Goal: Information Seeking & Learning: Learn about a topic

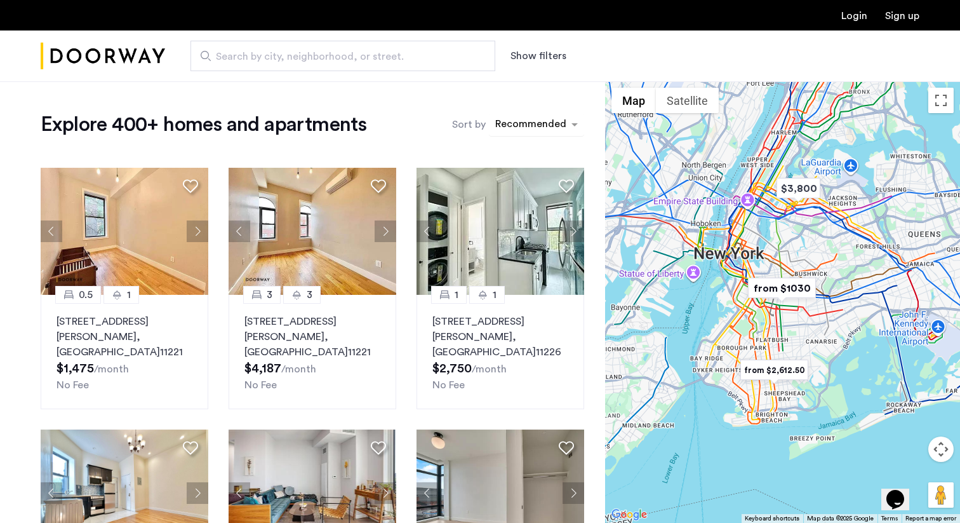
click at [533, 124] on div "sort-apartment" at bounding box center [530, 125] width 75 height 17
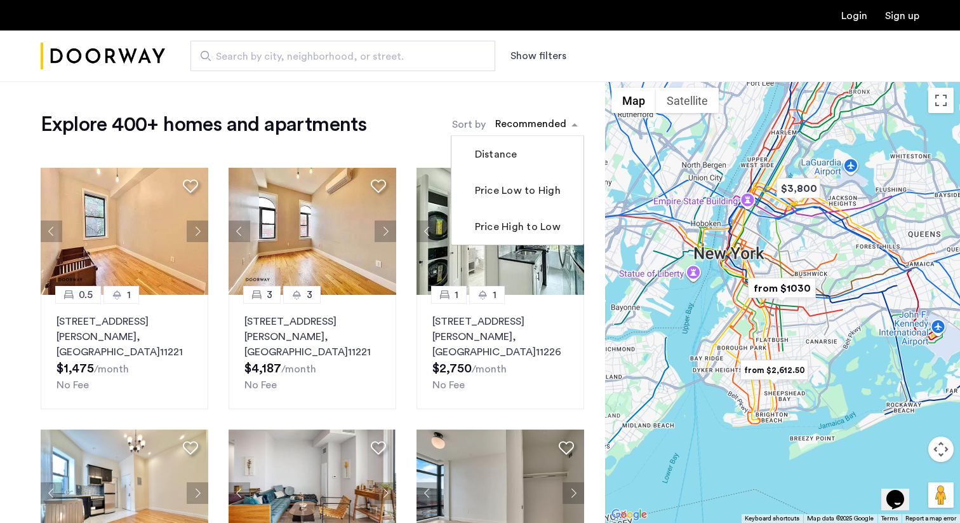
click at [544, 55] on button "Show filters" at bounding box center [539, 55] width 56 height 15
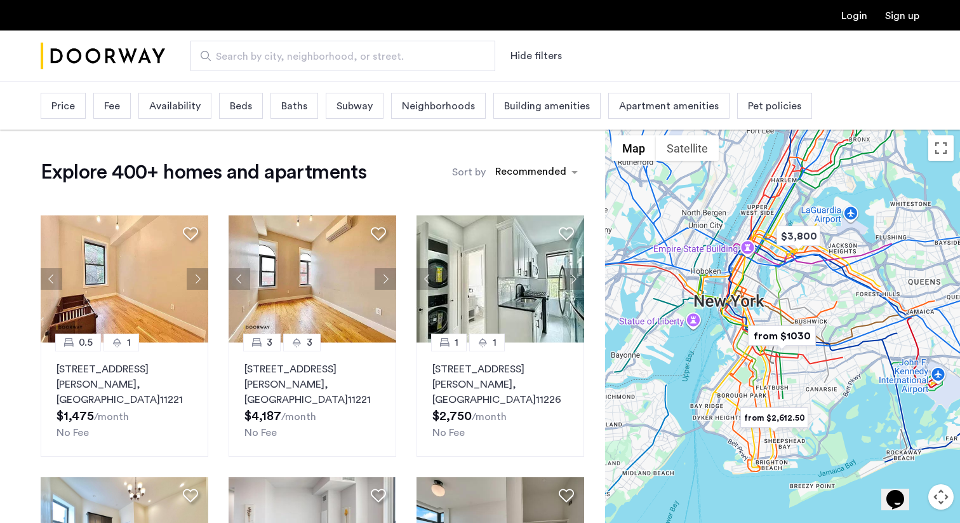
click at [71, 110] on span "Price" at bounding box center [62, 105] width 23 height 15
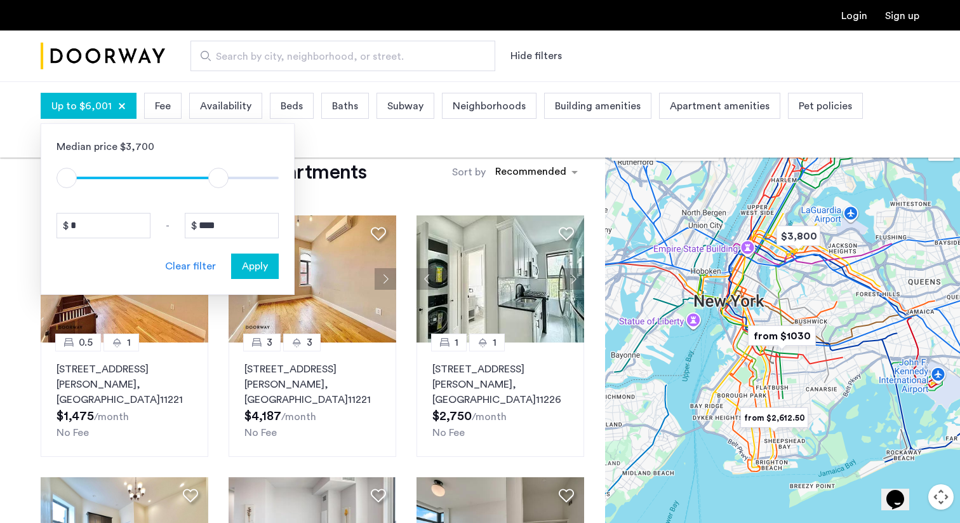
type input "****"
drag, startPoint x: 267, startPoint y: 171, endPoint x: 216, endPoint y: 176, distance: 51.7
click at [216, 176] on span "ngx-slider-max" at bounding box center [218, 178] width 20 height 20
click at [159, 107] on span "Fee" at bounding box center [162, 105] width 16 height 15
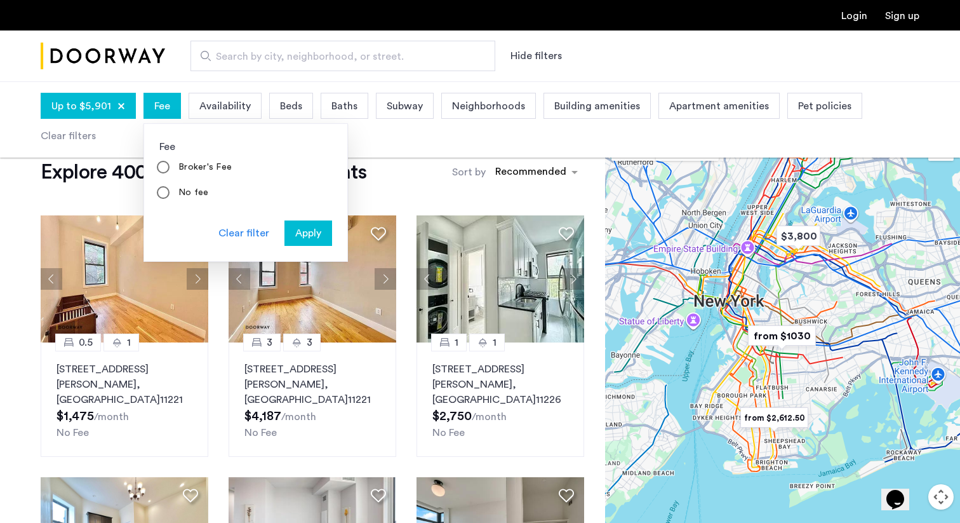
click at [215, 105] on span "Availability" at bounding box center [224, 105] width 51 height 15
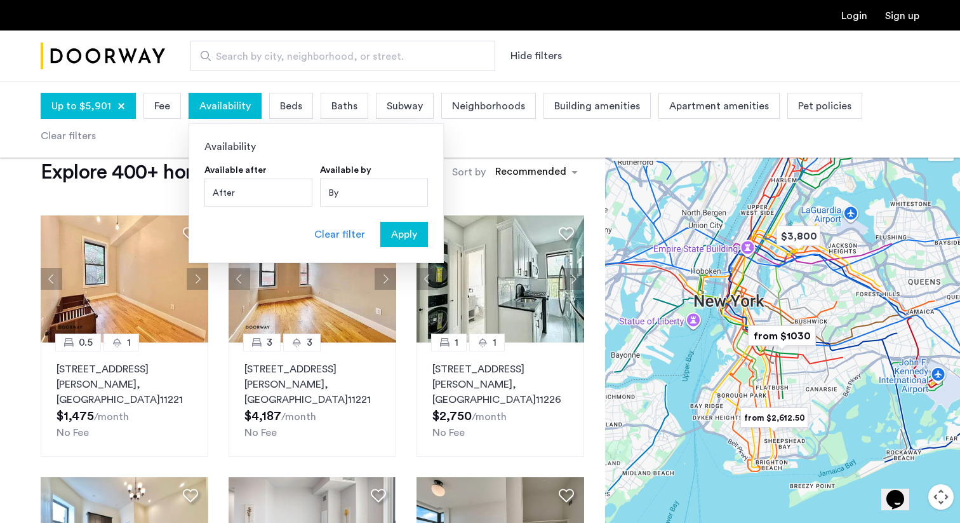
click at [277, 185] on div "After" at bounding box center [258, 192] width 108 height 28
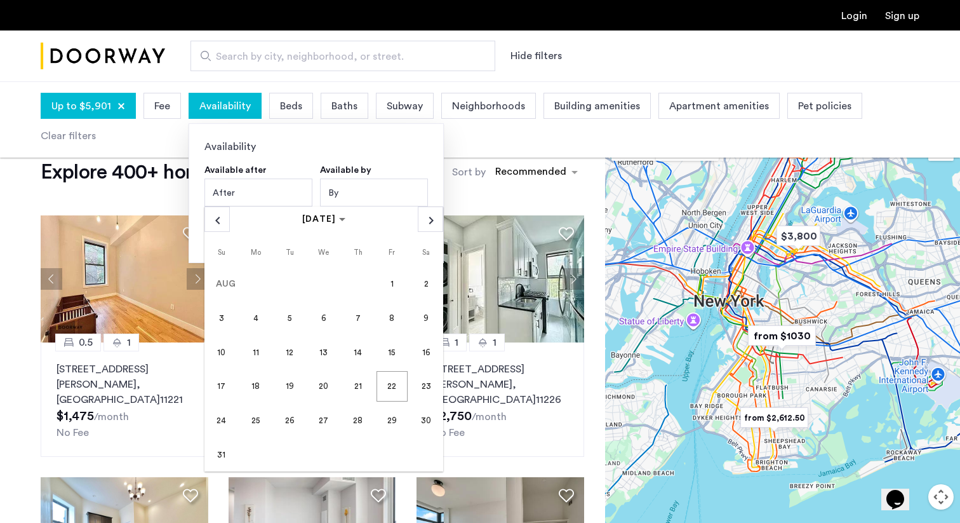
click at [394, 192] on div "By" at bounding box center [374, 192] width 108 height 28
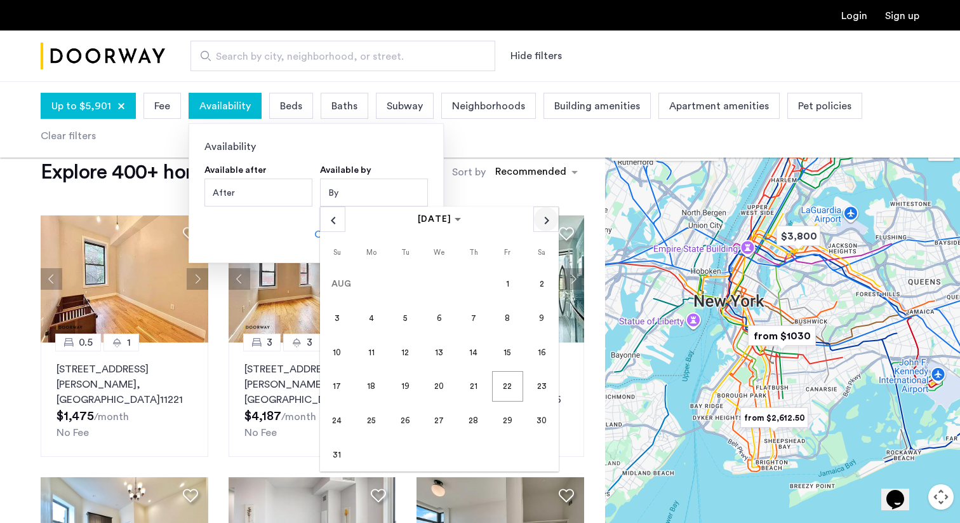
click at [545, 225] on span "Next month" at bounding box center [546, 219] width 24 height 24
click at [375, 315] on span "1" at bounding box center [371, 317] width 30 height 30
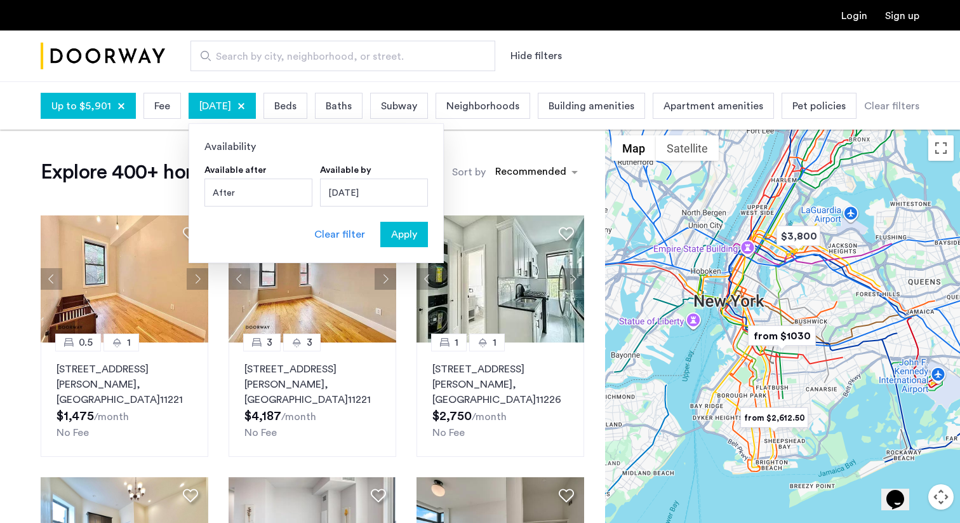
click at [297, 107] on span "Beds" at bounding box center [285, 105] width 22 height 15
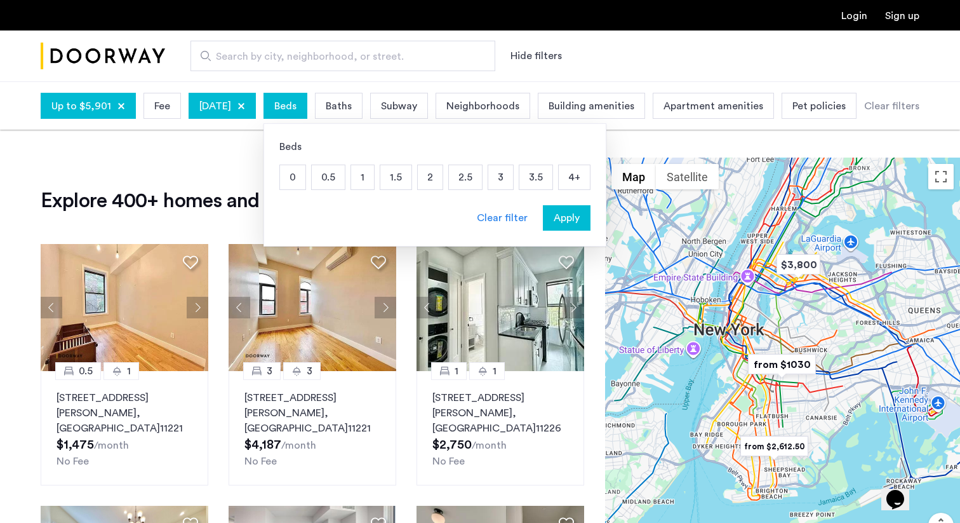
click at [590, 177] on p "4+" at bounding box center [574, 177] width 31 height 24
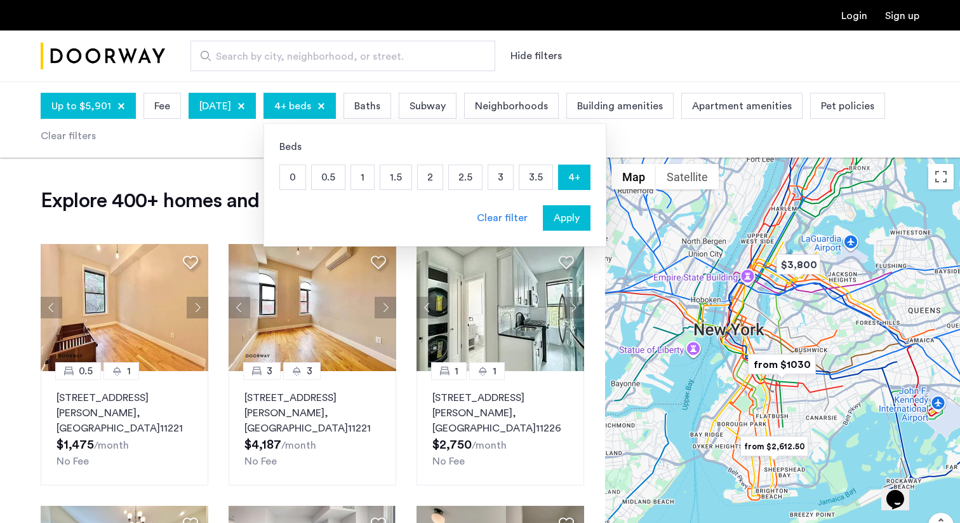
click at [380, 100] on span "Baths" at bounding box center [367, 105] width 26 height 15
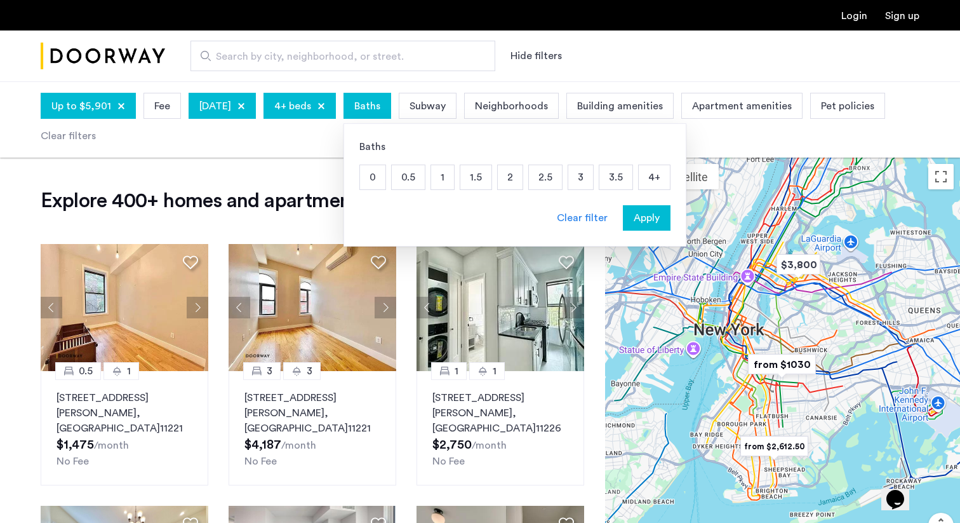
click at [523, 178] on p "2" at bounding box center [510, 177] width 25 height 24
click at [562, 178] on p "2.5" at bounding box center [545, 177] width 33 height 24
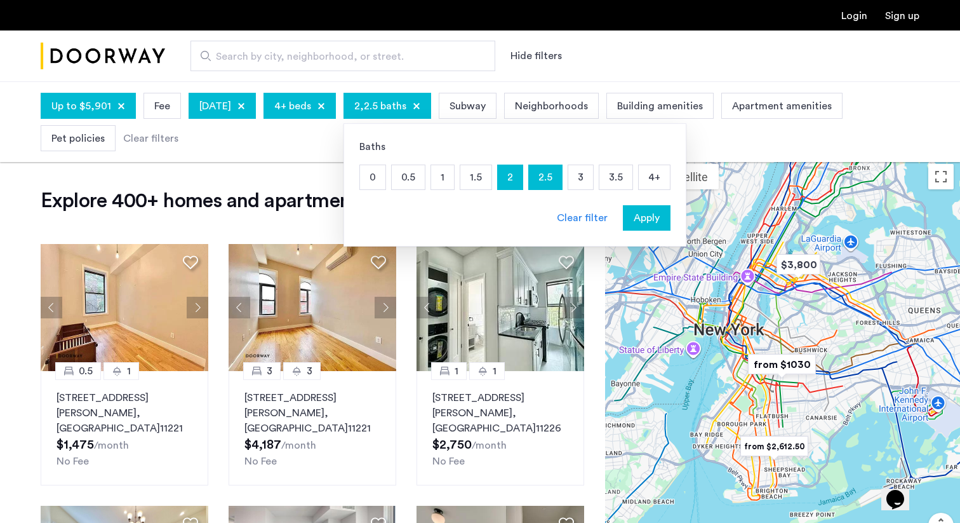
click at [593, 178] on p "3" at bounding box center [580, 177] width 25 height 24
click at [633, 178] on p "3.5" at bounding box center [615, 177] width 33 height 24
click at [670, 178] on p "4+" at bounding box center [654, 177] width 31 height 24
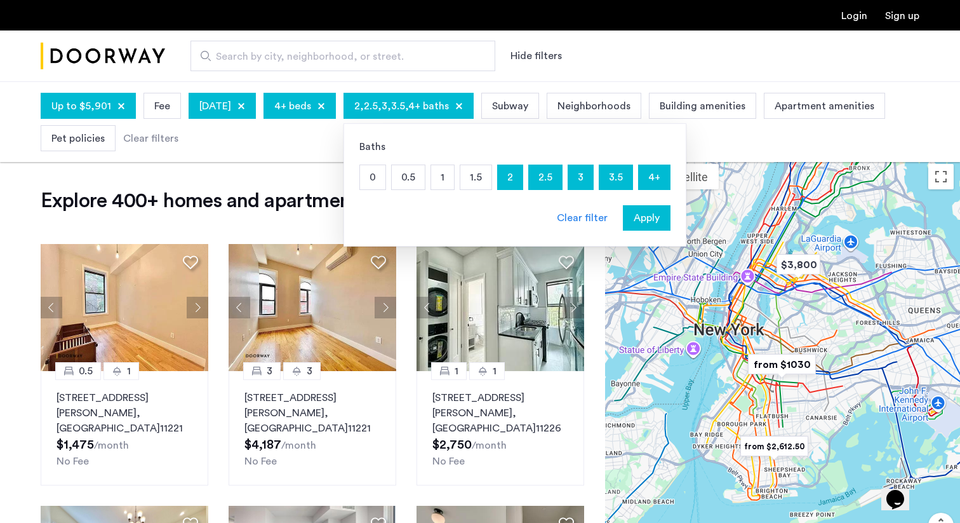
click at [528, 105] on span "Subway" at bounding box center [510, 105] width 36 height 15
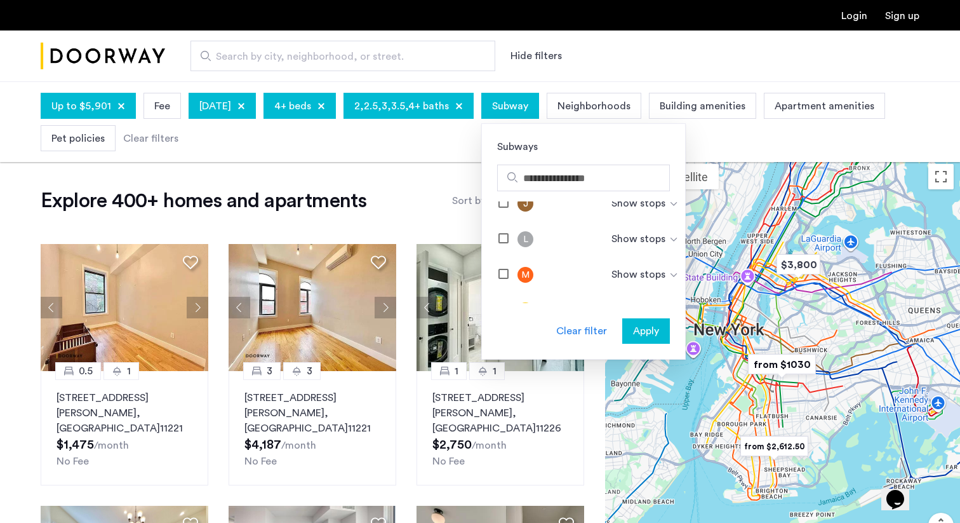
scroll to position [598, 0]
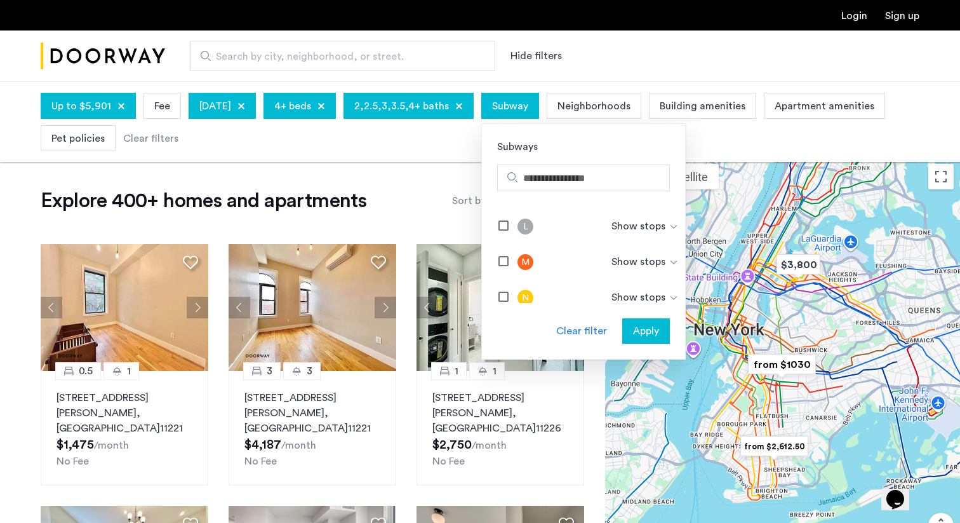
click at [623, 259] on div "M Show stops" at bounding box center [583, 262] width 203 height 36
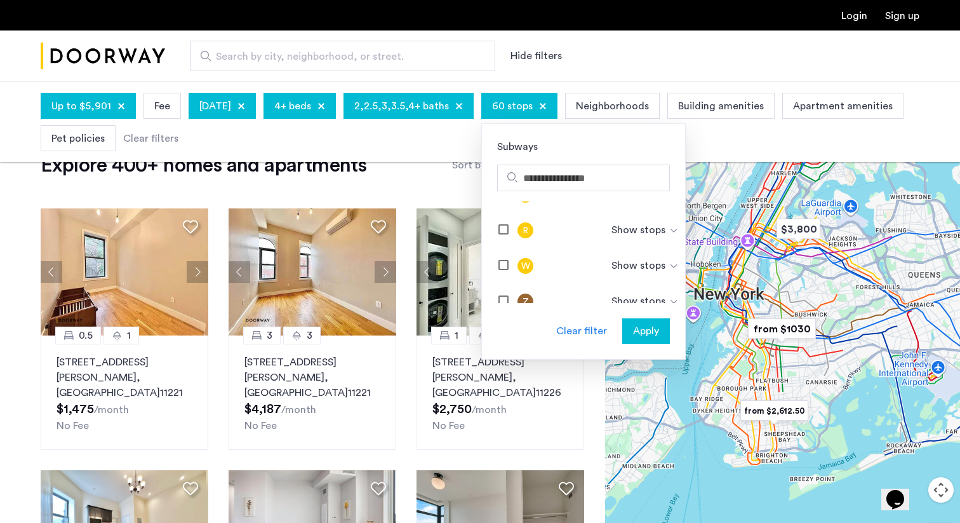
scroll to position [752, 0]
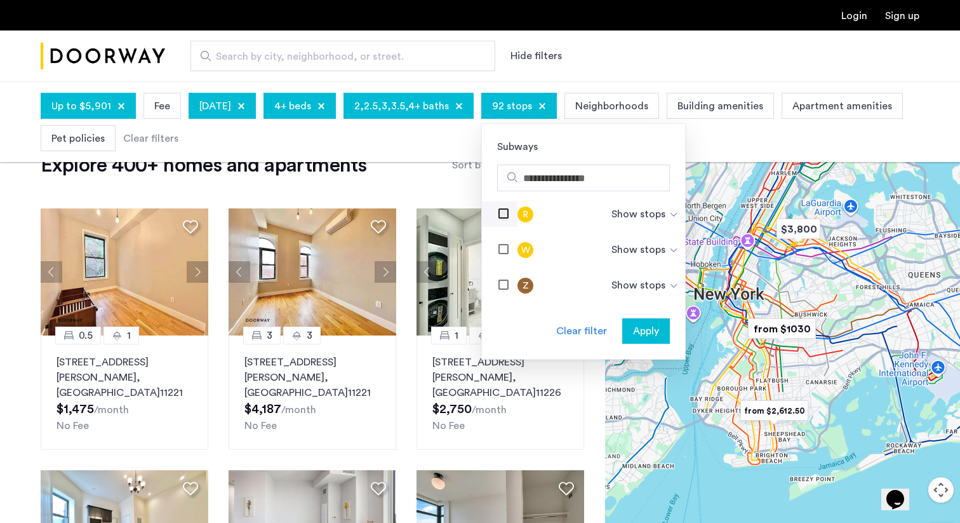
click at [509, 218] on div at bounding box center [504, 215] width 10 height 10
click at [659, 332] on span "Apply" at bounding box center [646, 330] width 26 height 15
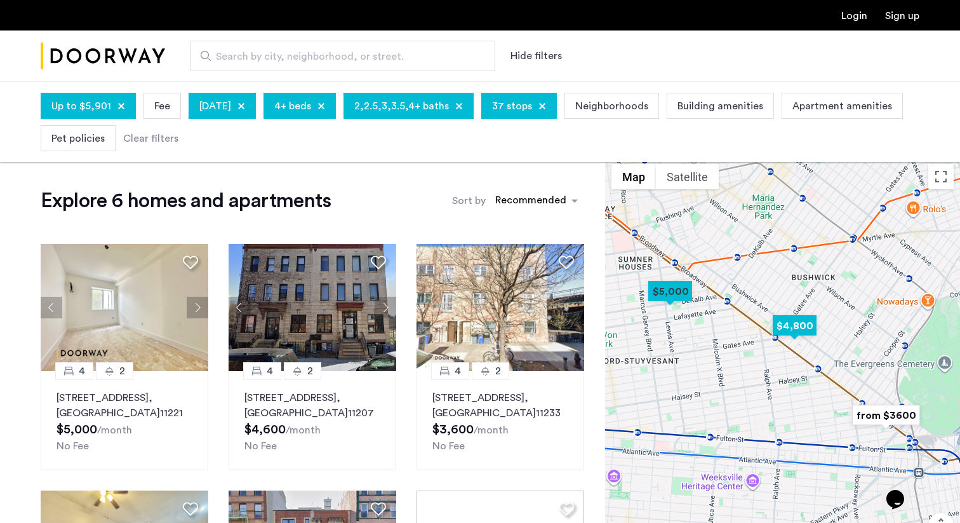
click at [800, 330] on img "$4,800" at bounding box center [795, 325] width 54 height 29
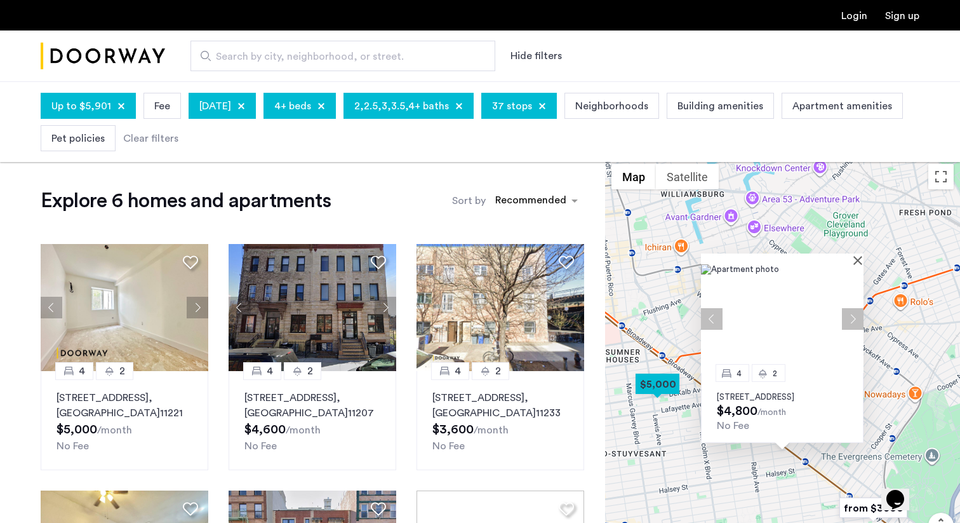
click at [857, 264] on img at bounding box center [782, 318] width 163 height 109
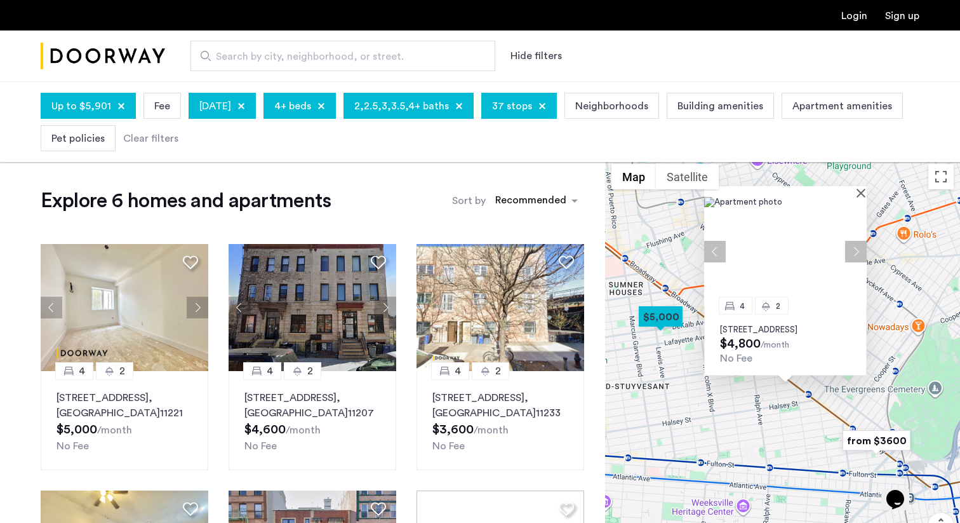
drag, startPoint x: 815, startPoint y: 238, endPoint x: 818, endPoint y: 168, distance: 69.3
click at [818, 168] on div "4 [GEOGRAPHIC_DATA][STREET_ADDRESS] $4,800 /month No Fee" at bounding box center [782, 377] width 355 height 441
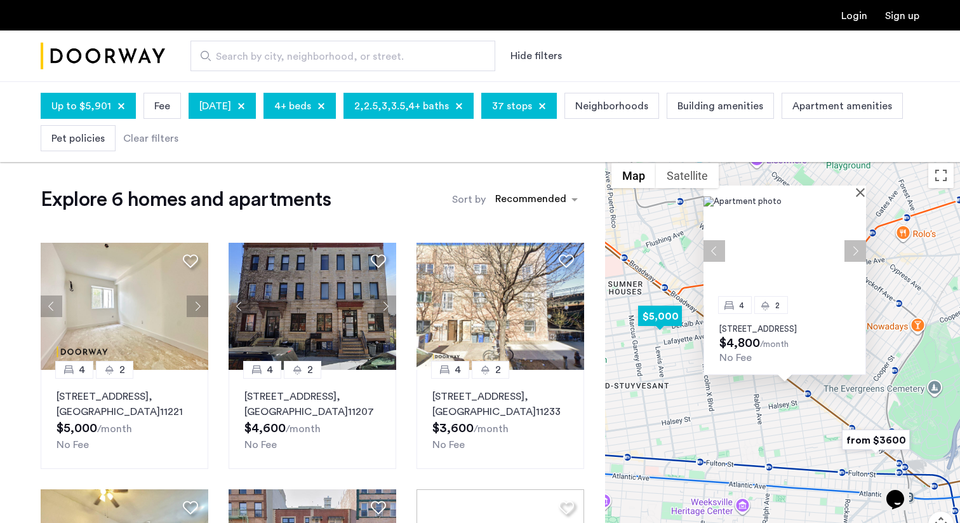
click at [664, 319] on img "$5,000" at bounding box center [660, 316] width 54 height 29
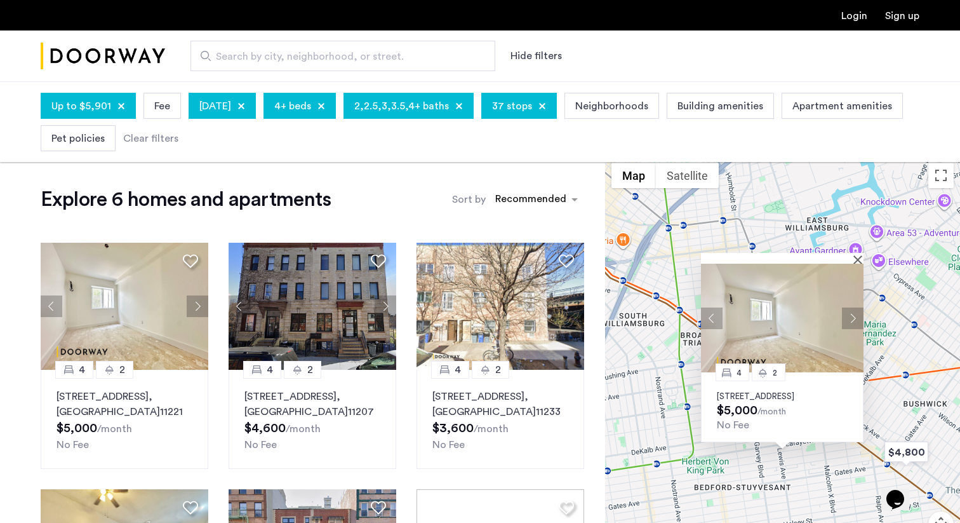
click at [854, 307] on button "Next apartment" at bounding box center [853, 318] width 22 height 22
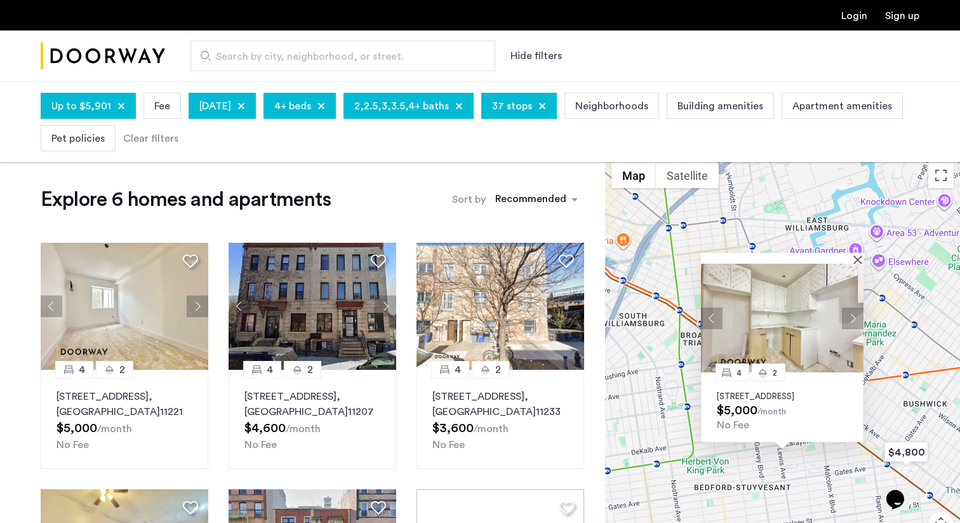
click at [810, 290] on img at bounding box center [782, 318] width 163 height 109
click at [859, 255] on button "Close" at bounding box center [860, 259] width 9 height 9
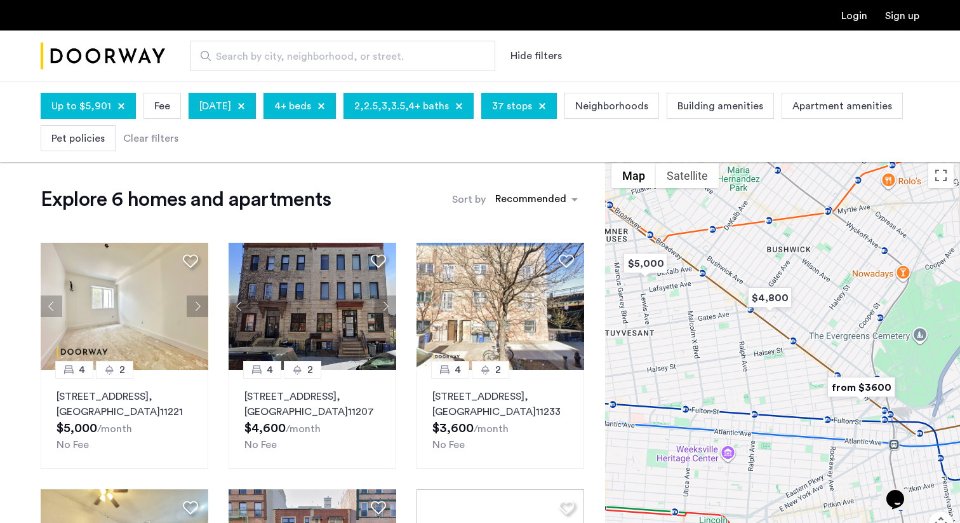
drag, startPoint x: 876, startPoint y: 448, endPoint x: 732, endPoint y: 289, distance: 214.9
click at [732, 289] on div at bounding box center [782, 376] width 355 height 441
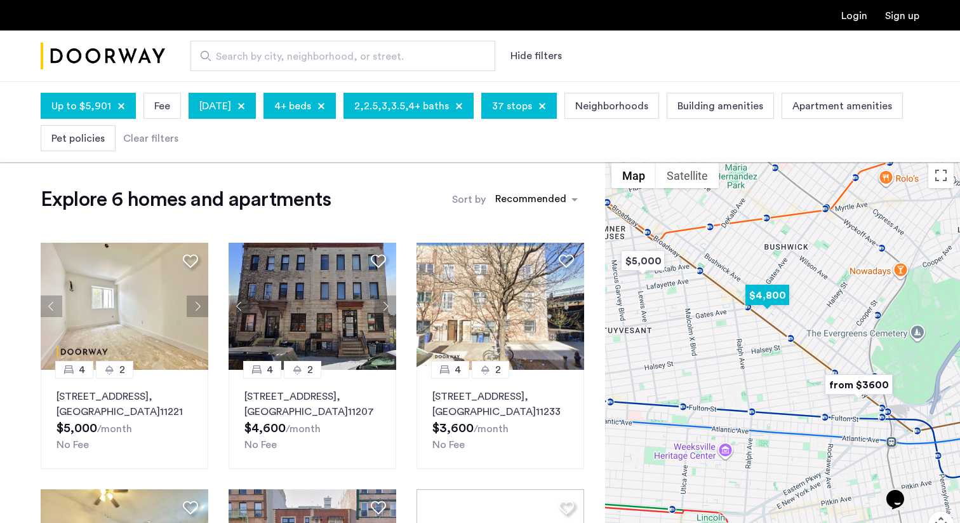
click at [767, 291] on img "$4,800" at bounding box center [767, 295] width 54 height 29
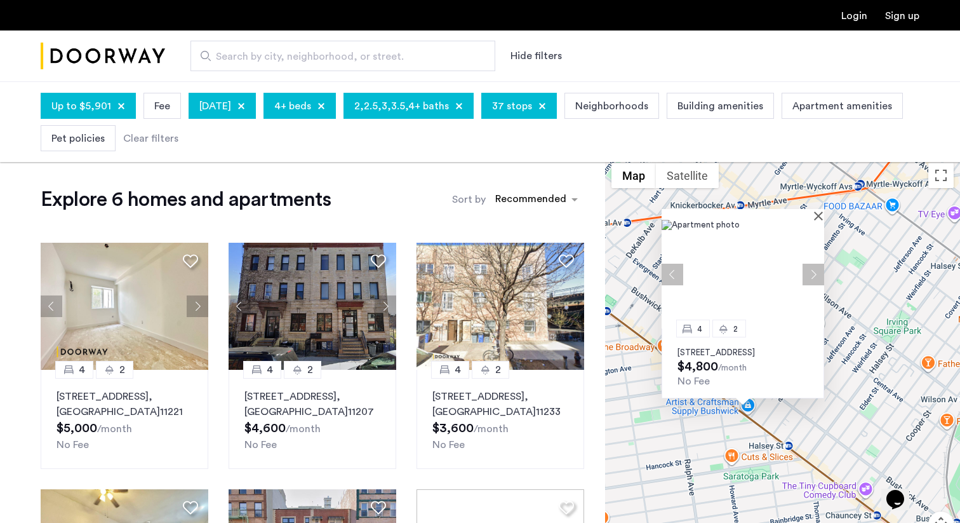
drag, startPoint x: 746, startPoint y: 399, endPoint x: 602, endPoint y: 277, distance: 188.3
click at [602, 277] on div "Explore 6 homes and apartments Sort by Recommended 4 2 [STREET_ADDRESS] $5,000 …" at bounding box center [480, 461] width 960 height 610
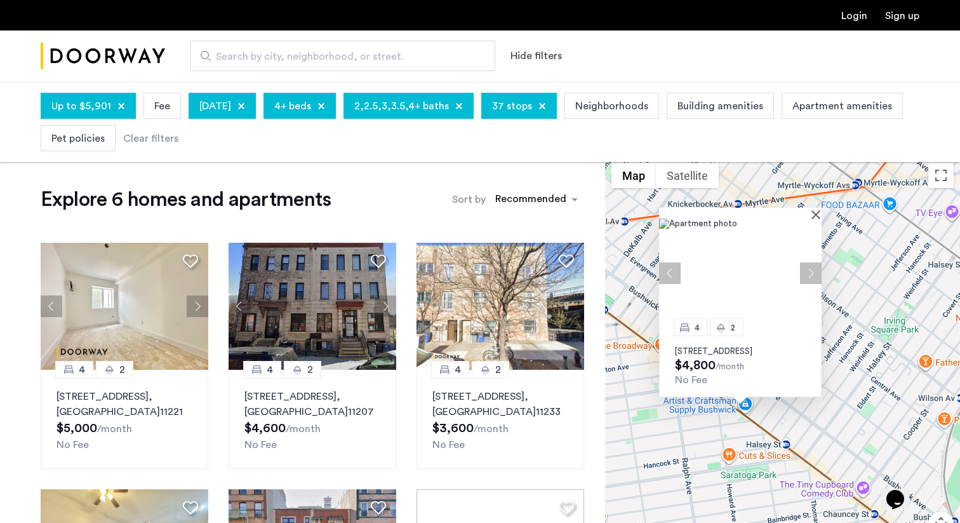
click at [758, 236] on img at bounding box center [740, 272] width 163 height 109
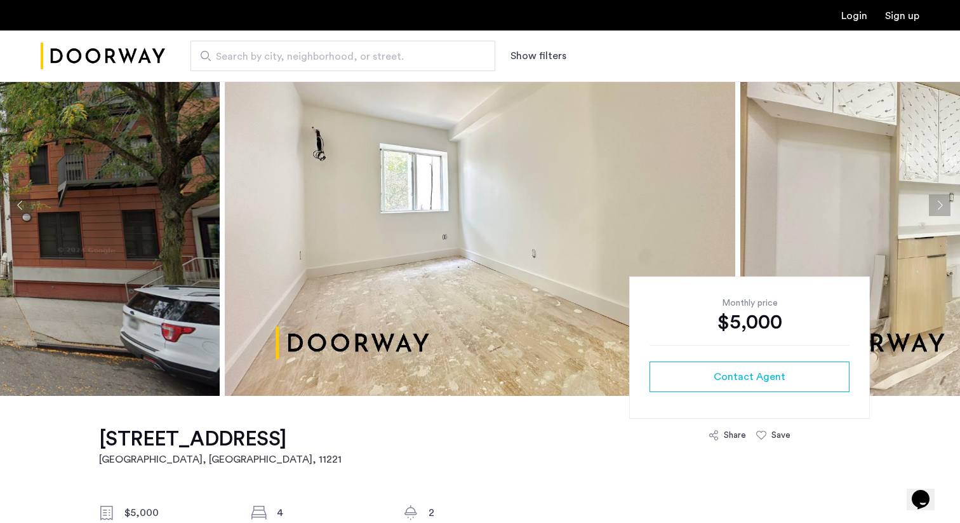
scroll to position [64, 0]
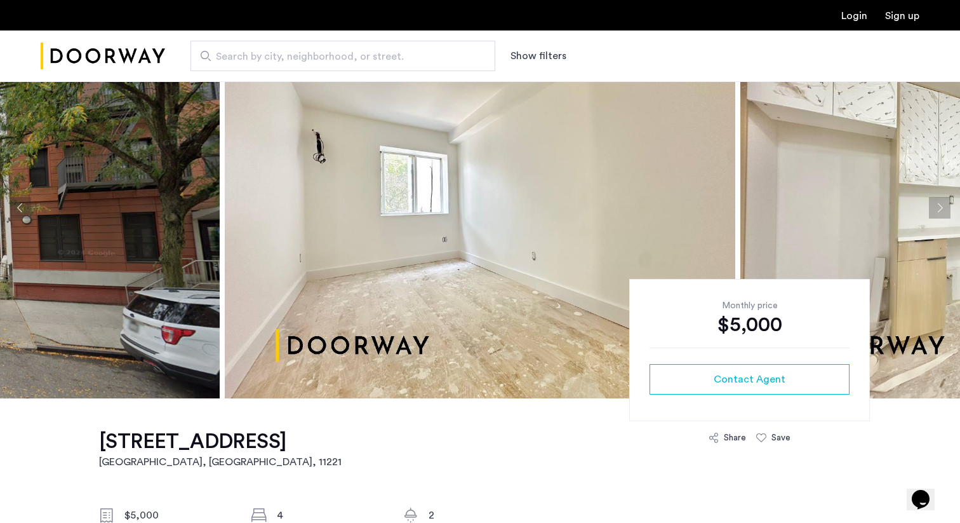
click at [937, 205] on button "Next apartment" at bounding box center [940, 208] width 22 height 22
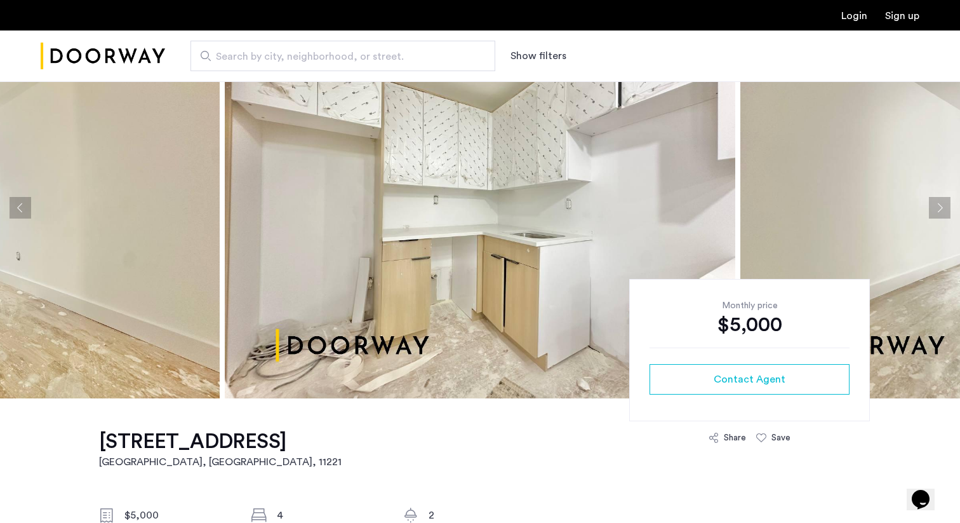
click at [937, 205] on button "Next apartment" at bounding box center [940, 208] width 22 height 22
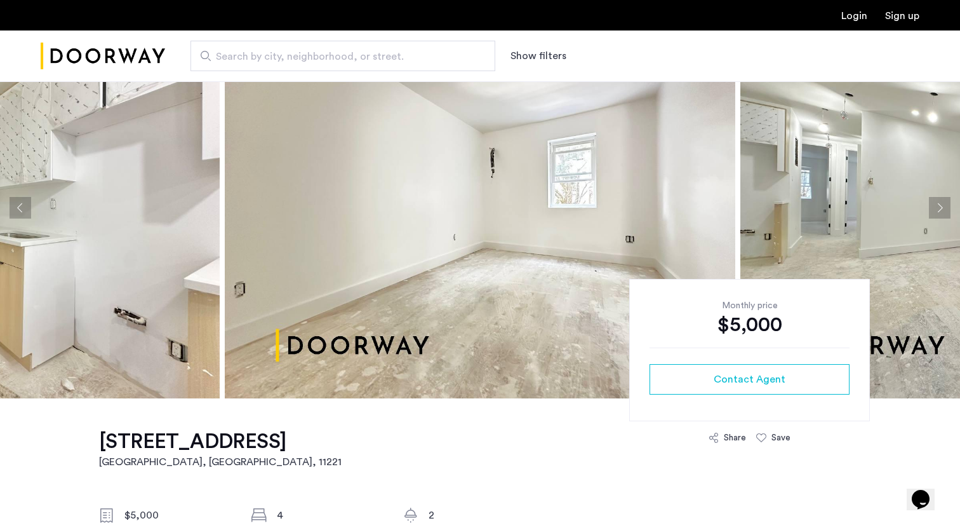
click at [937, 205] on button "Next apartment" at bounding box center [940, 208] width 22 height 22
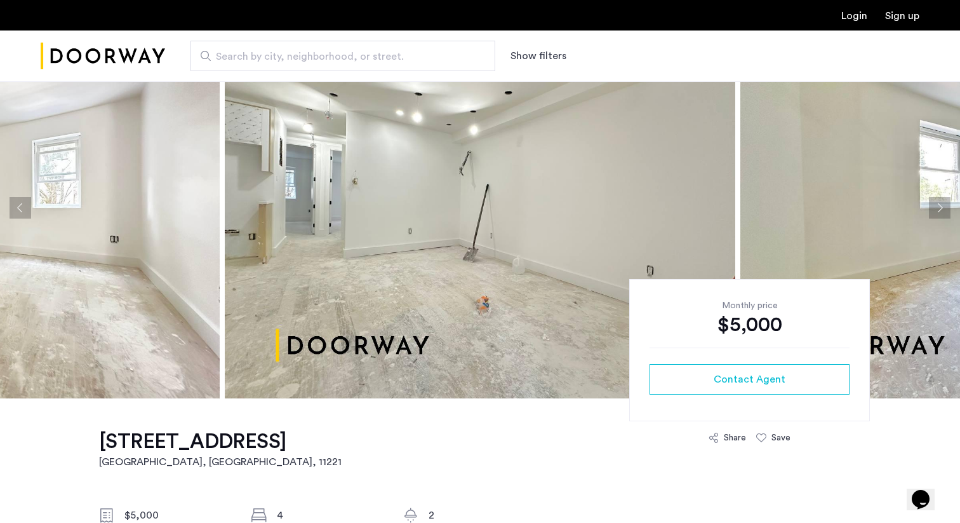
click at [937, 205] on button "Next apartment" at bounding box center [940, 208] width 22 height 22
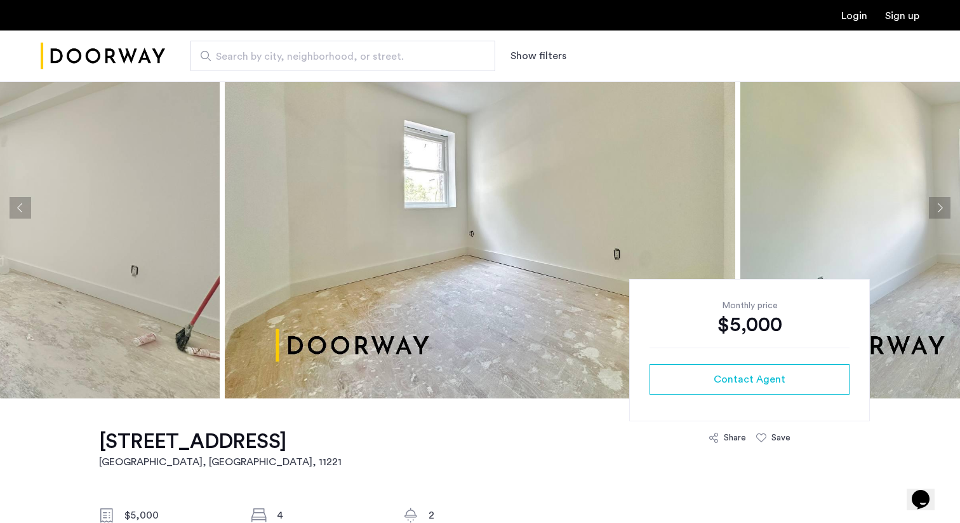
click at [937, 205] on button "Next apartment" at bounding box center [940, 208] width 22 height 22
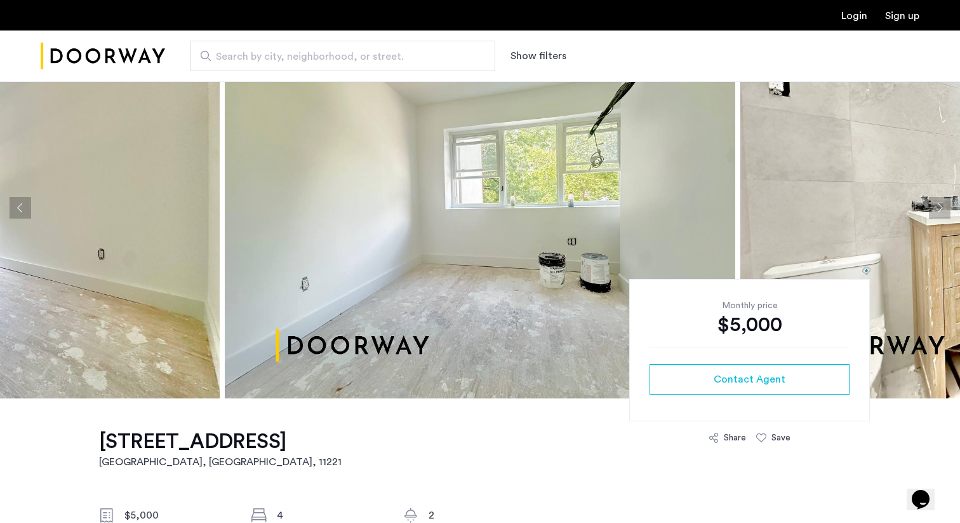
click at [937, 205] on button "Next apartment" at bounding box center [940, 208] width 22 height 22
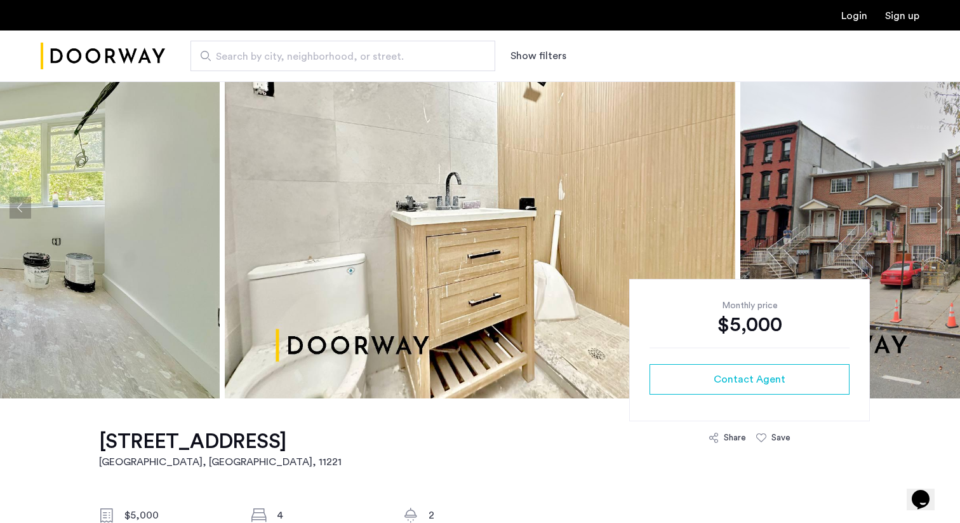
click at [937, 205] on button "Next apartment" at bounding box center [940, 208] width 22 height 22
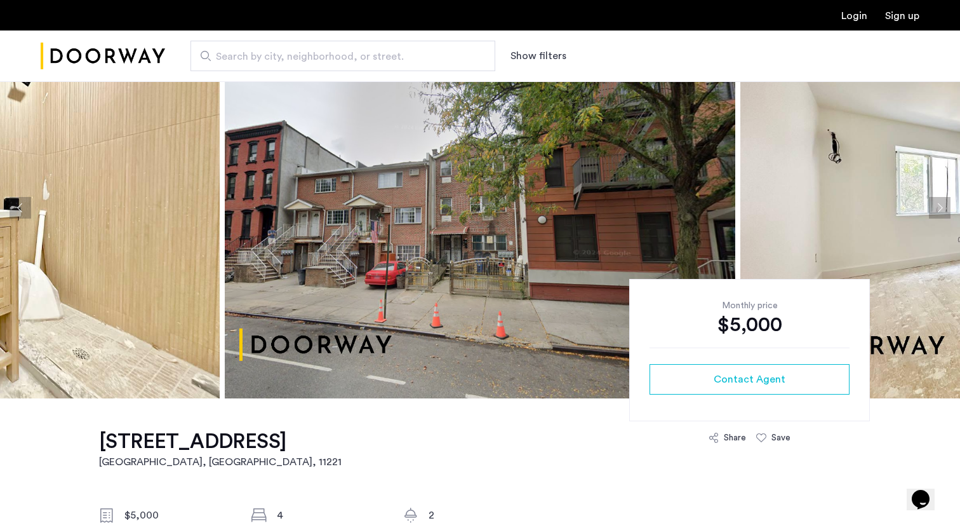
click at [937, 205] on button "Next apartment" at bounding box center [940, 208] width 22 height 22
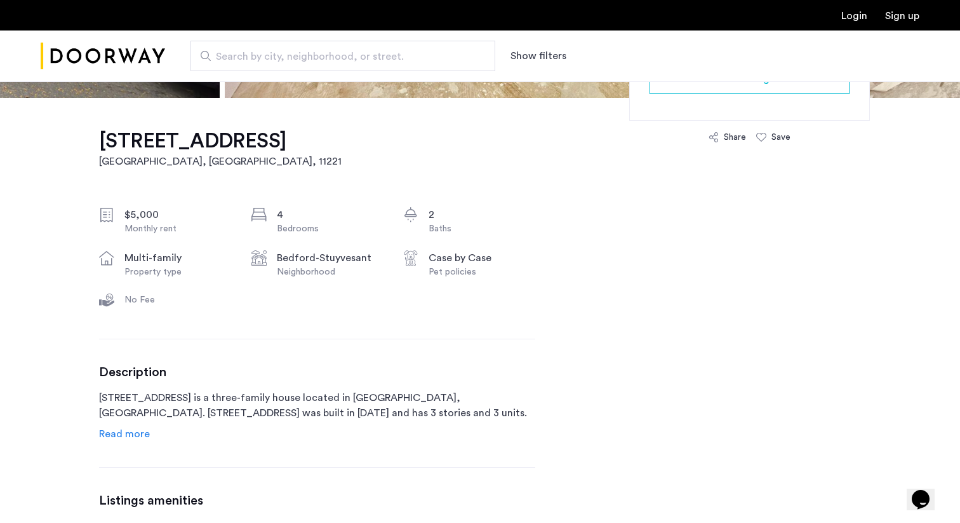
scroll to position [366, 0]
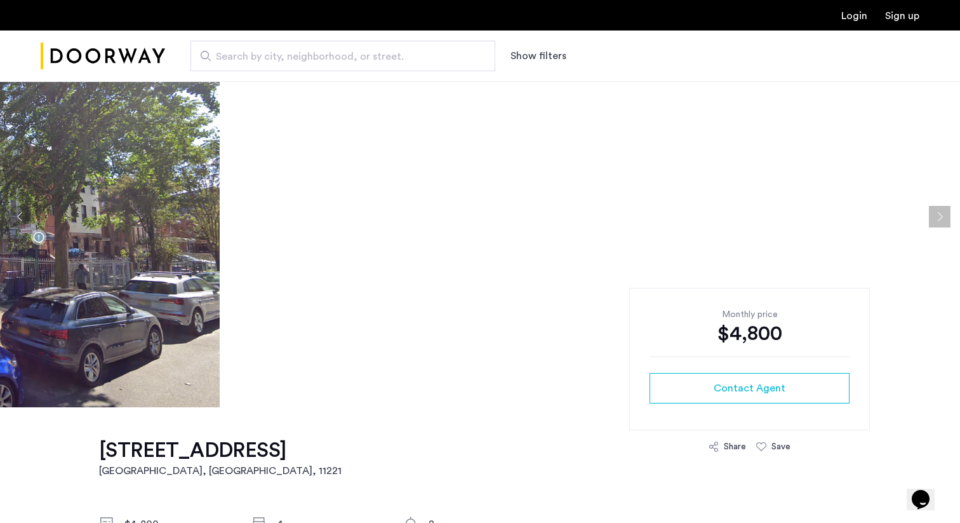
scroll to position [65, 0]
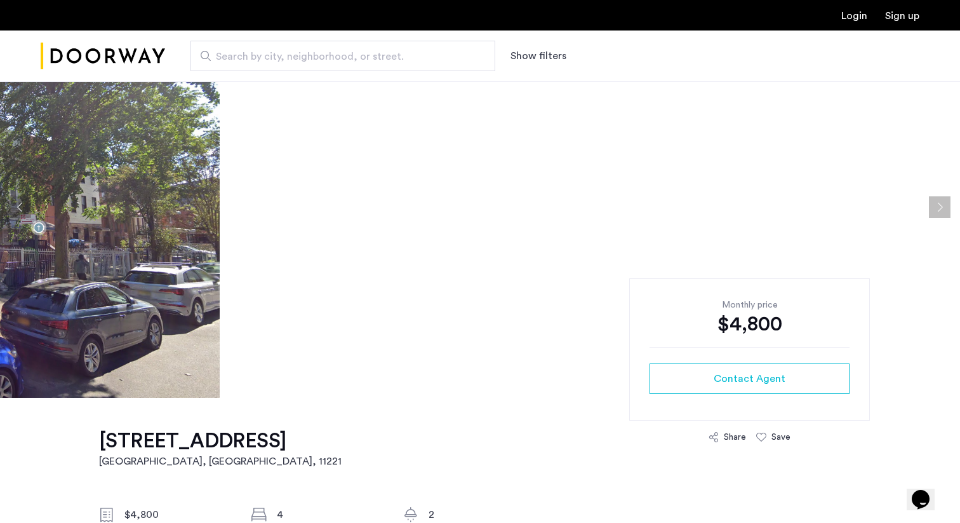
click at [937, 204] on button "Next apartment" at bounding box center [940, 207] width 22 height 22
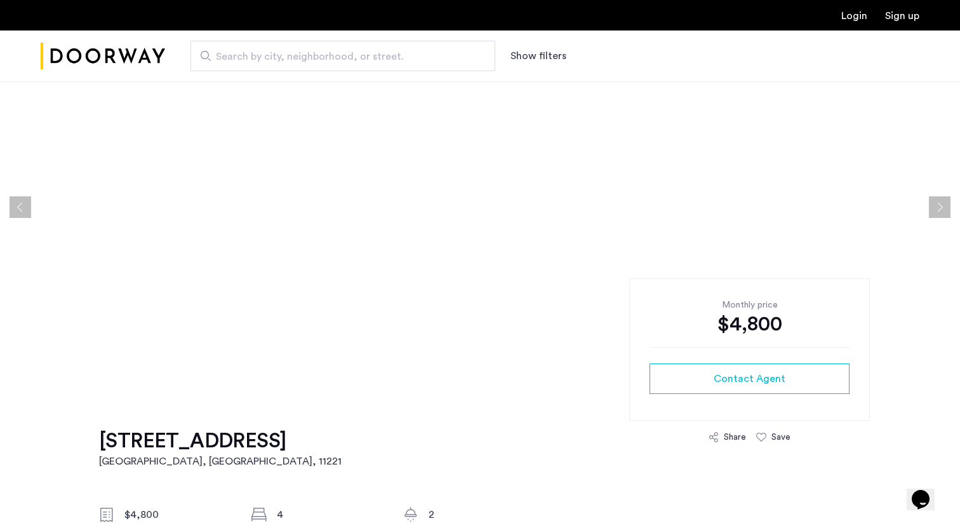
click at [941, 204] on button "Next apartment" at bounding box center [940, 207] width 22 height 22
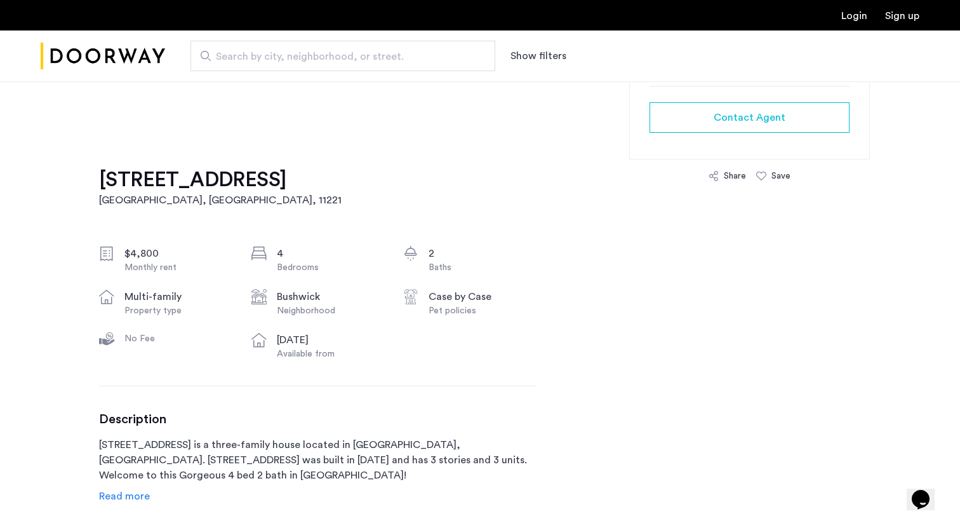
scroll to position [0, 0]
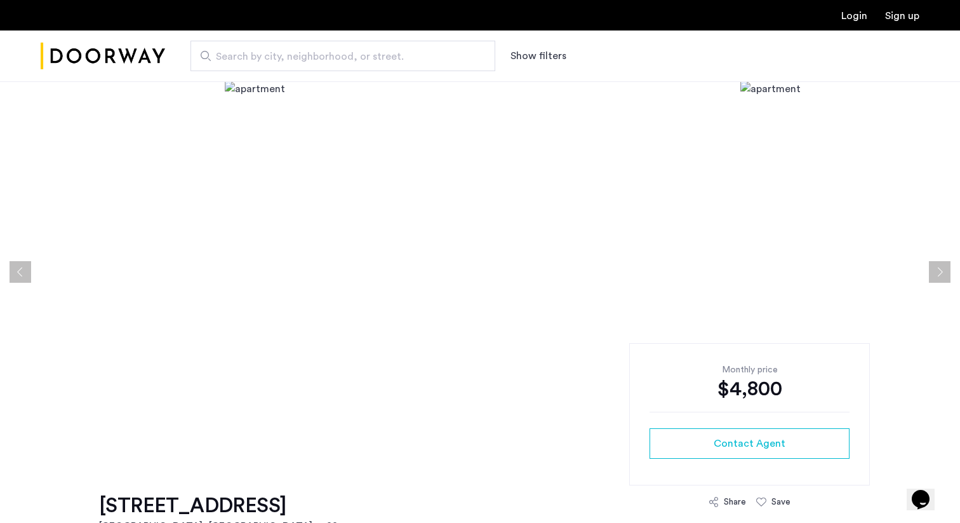
click at [413, 45] on input "Search by city, neighborhood, or street." at bounding box center [343, 56] width 305 height 30
